Goal: Transaction & Acquisition: Purchase product/service

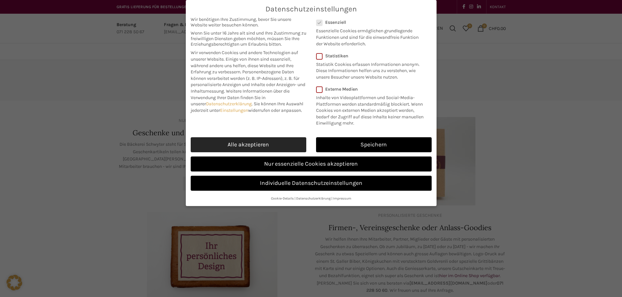
click at [266, 144] on link "Alle akzeptieren" at bounding box center [249, 144] width 116 height 15
checkbox input "true"
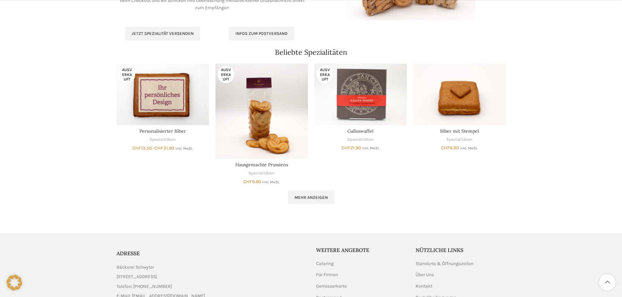
scroll to position [447, 0]
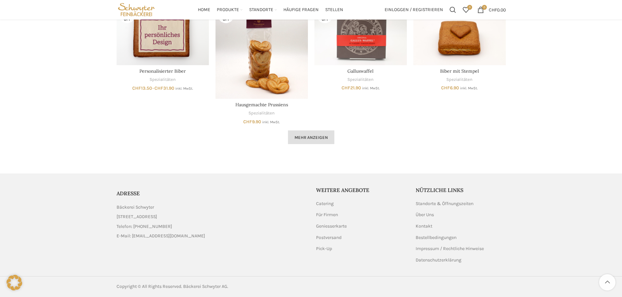
click at [324, 136] on span "Mehr anzeigen" at bounding box center [310, 137] width 33 height 5
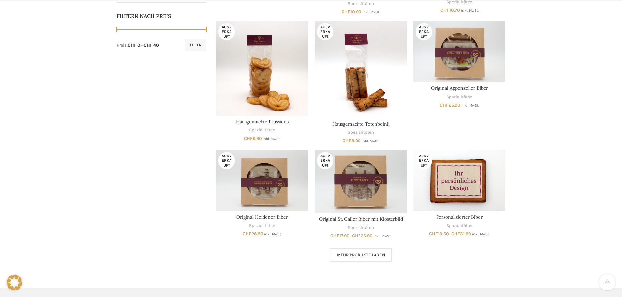
scroll to position [326, 0]
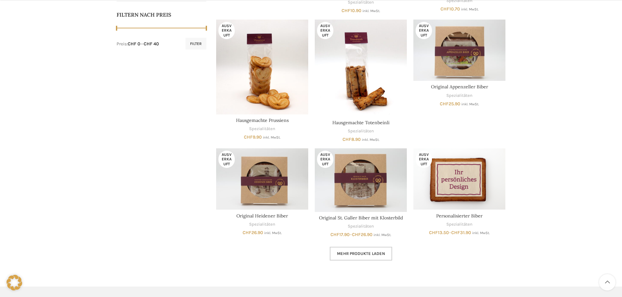
click at [344, 258] on link "Mehr Produkte laden" at bounding box center [361, 254] width 62 height 14
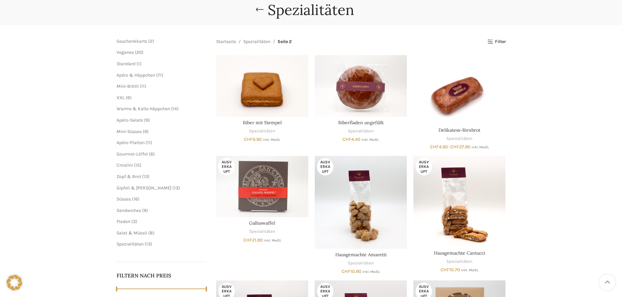
scroll to position [33, 0]
